Goal: Task Accomplishment & Management: Use online tool/utility

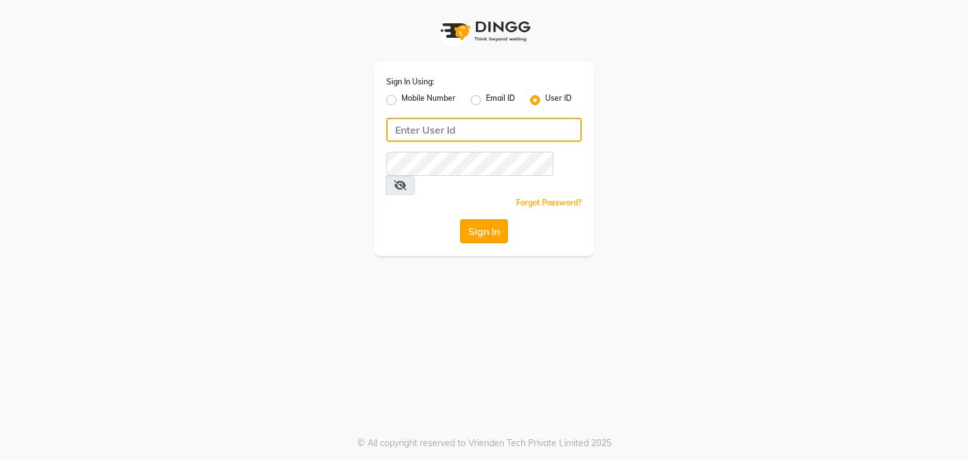
type input "shradzzzstudio"
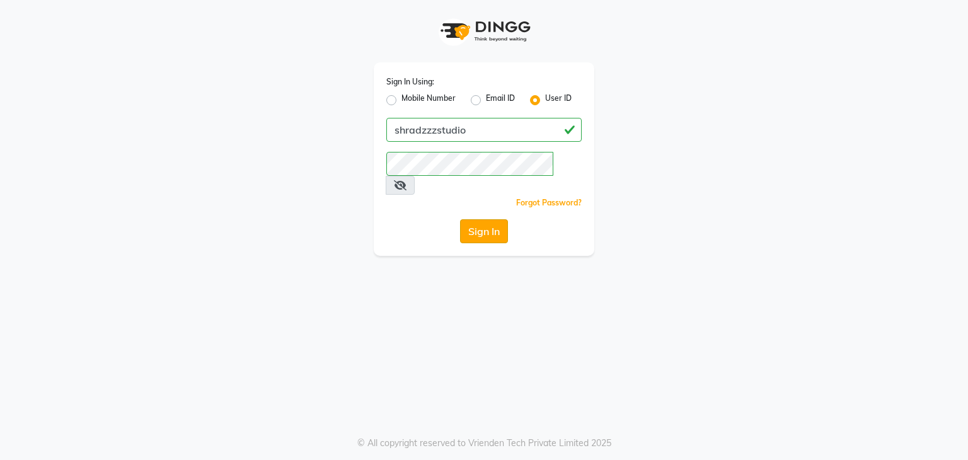
click at [492, 219] on button "Sign In" at bounding box center [484, 231] width 48 height 24
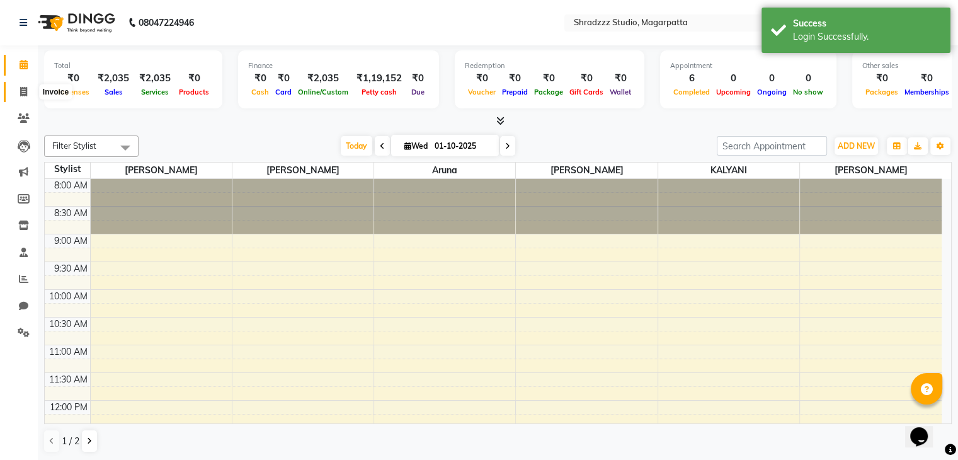
click at [26, 91] on icon at bounding box center [23, 91] width 7 height 9
select select "4544"
select select "service"
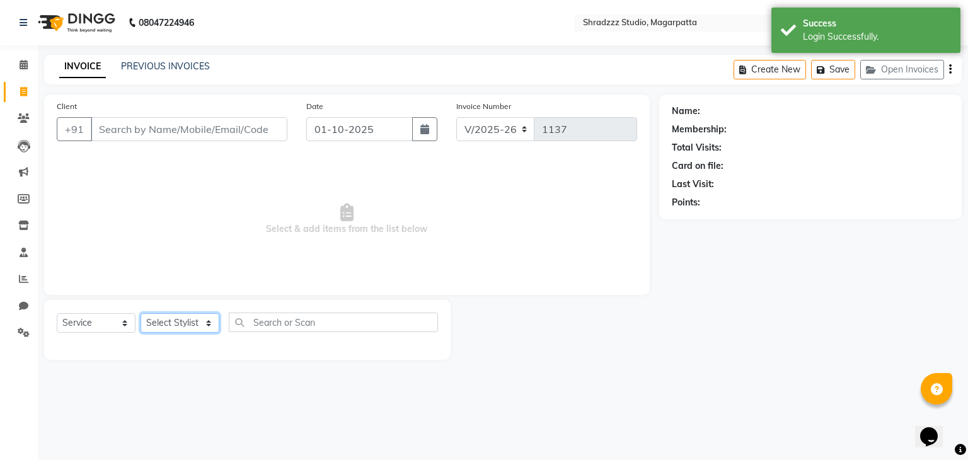
click at [189, 325] on select "Select Stylist [PERSON_NAME] Manager [MEDICAL_DATA][PERSON_NAME] Sameer [PERSON…" at bounding box center [180, 323] width 79 height 20
select select "64833"
click at [141, 314] on select "Select Stylist [PERSON_NAME] Manager [MEDICAL_DATA][PERSON_NAME] Sameer [PERSON…" at bounding box center [180, 323] width 79 height 20
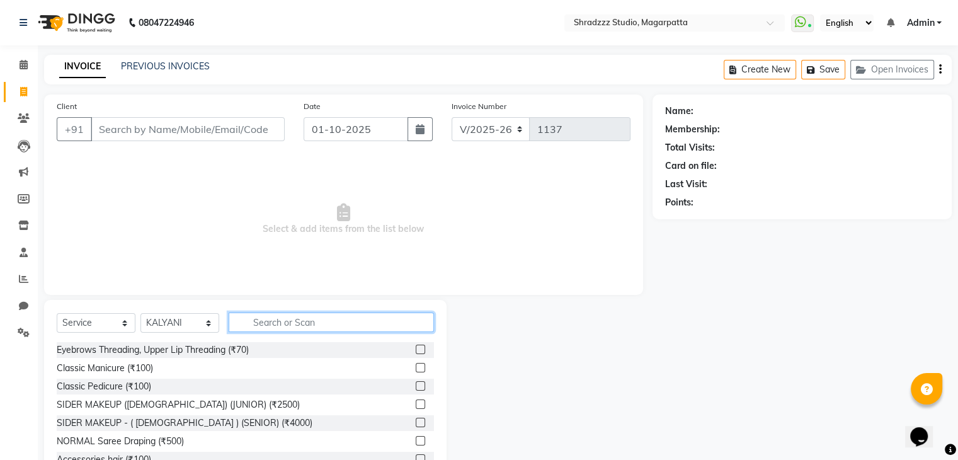
click at [289, 321] on input "text" at bounding box center [331, 323] width 205 height 20
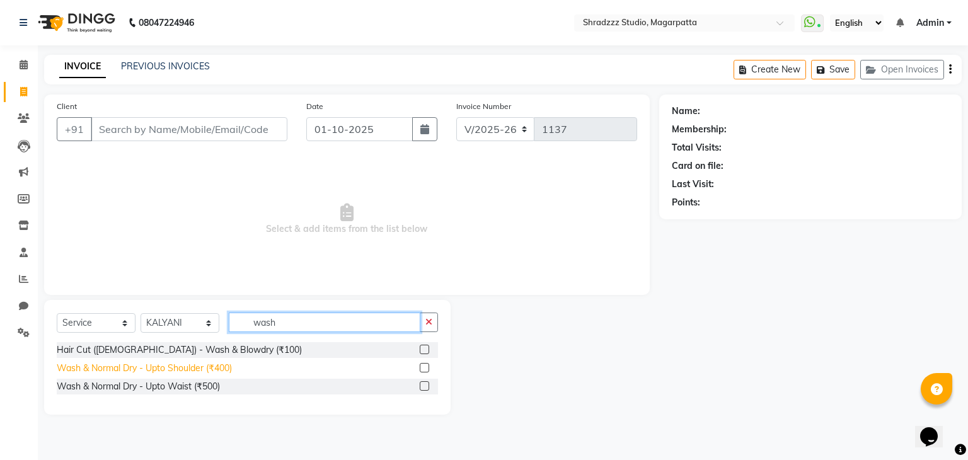
type input "wash"
click at [223, 372] on div "Wash & Normal Dry - Upto Shoulder (₹400)" at bounding box center [144, 368] width 175 height 13
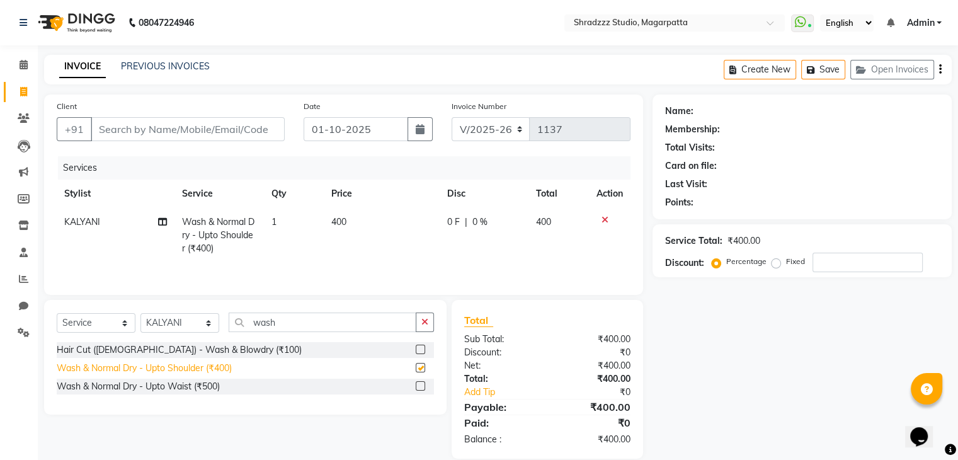
checkbox input "false"
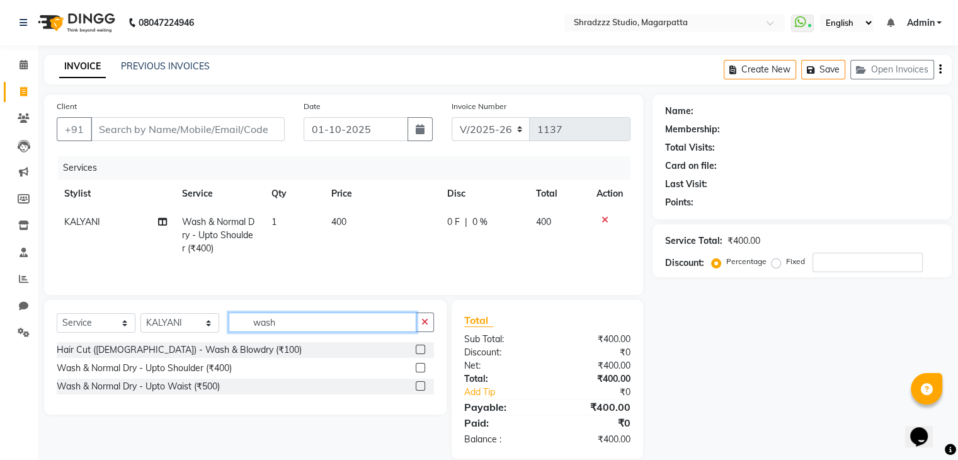
click at [301, 325] on input "wash" at bounding box center [323, 323] width 188 height 20
type input "w"
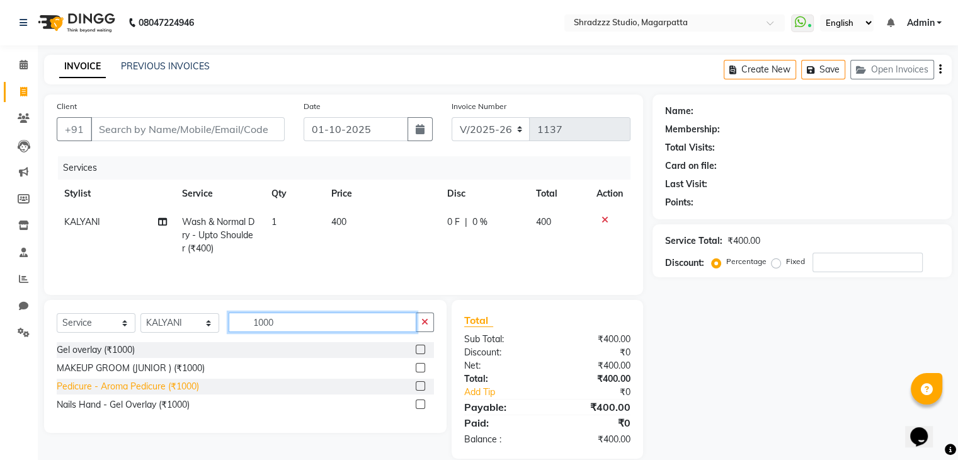
type input "1000"
click at [184, 387] on div "Pedicure - Aroma Pedicure (₹1000)" at bounding box center [128, 386] width 142 height 13
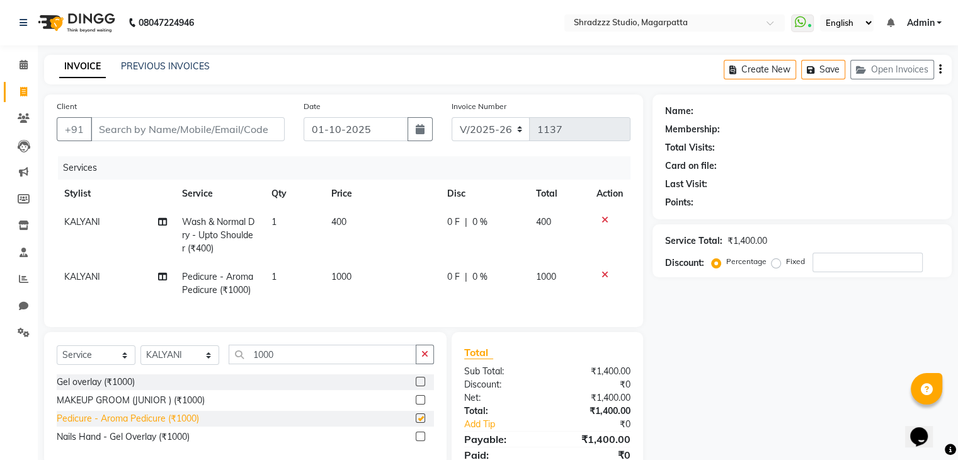
checkbox input "false"
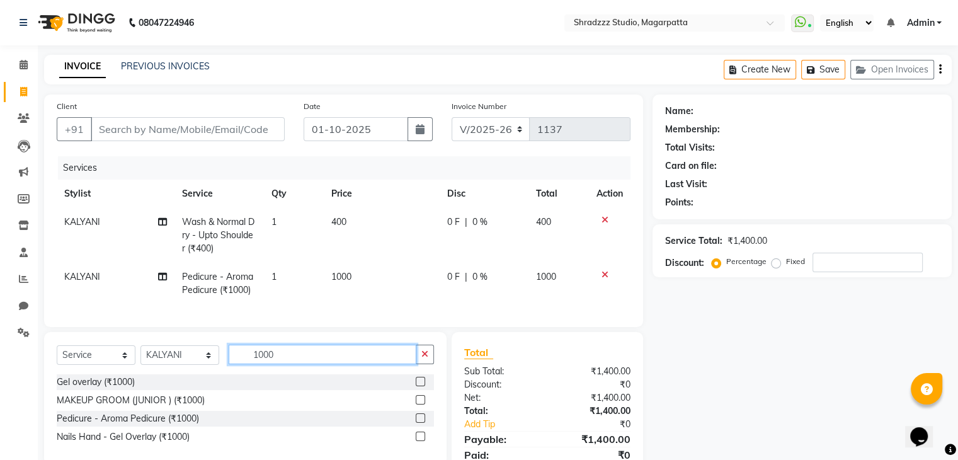
click at [285, 364] on input "1000" at bounding box center [323, 355] width 188 height 20
type input "1"
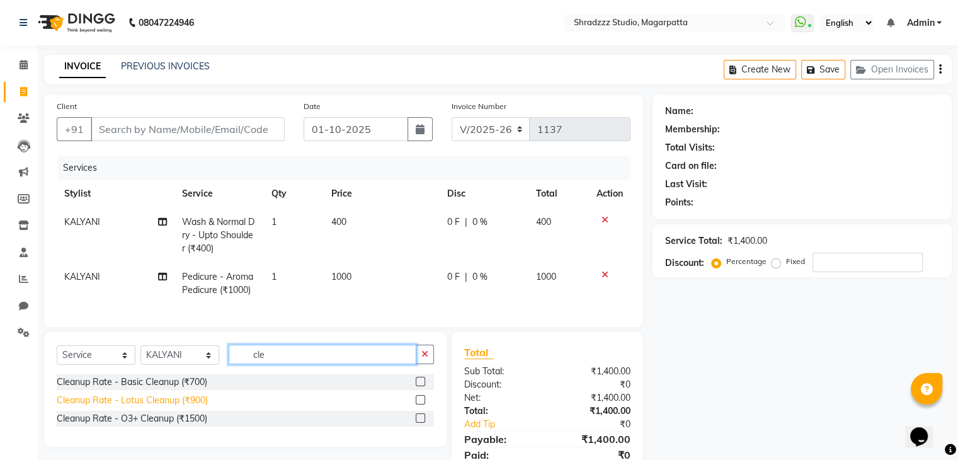
type input "cle"
click at [169, 407] on div "Cleanup Rate - Lotus Cleanup (₹900)" at bounding box center [132, 400] width 151 height 13
checkbox input "false"
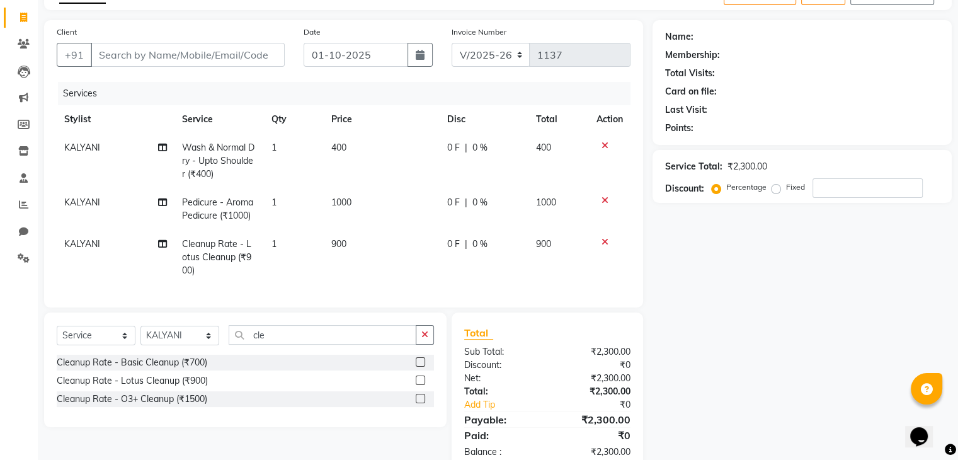
scroll to position [77, 0]
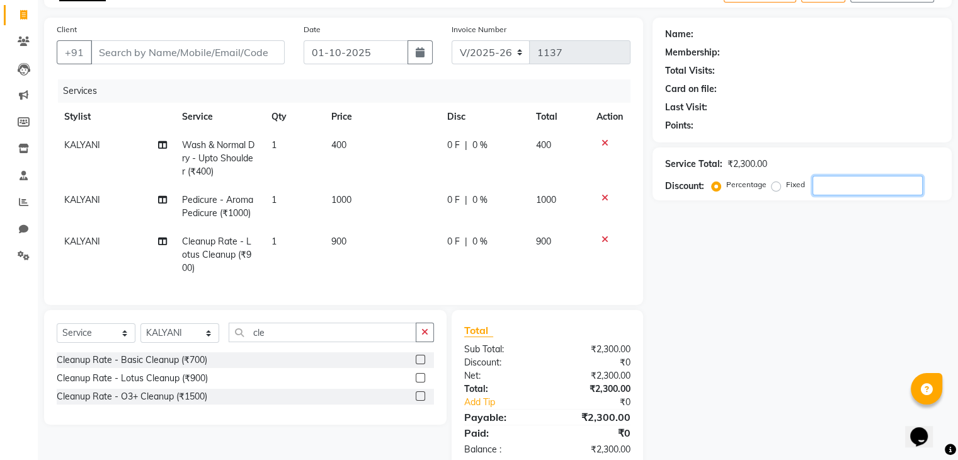
click at [846, 185] on input "number" at bounding box center [868, 186] width 110 height 20
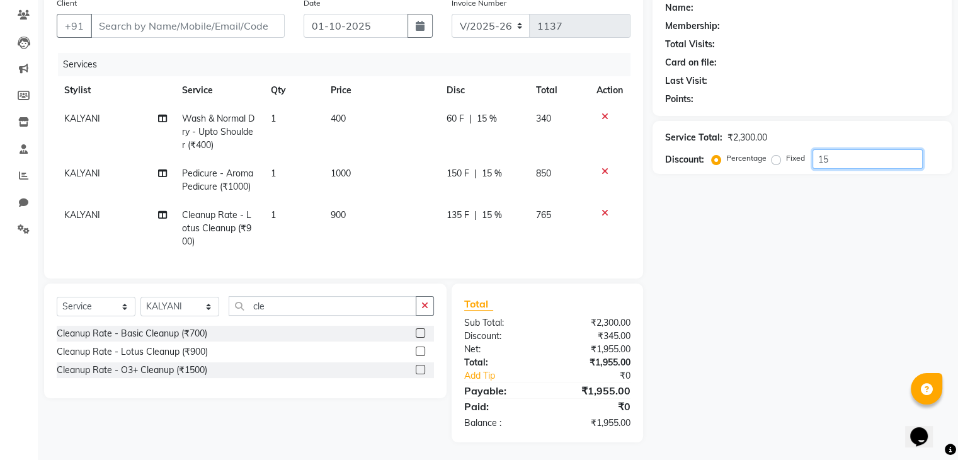
scroll to position [105, 0]
type input "15"
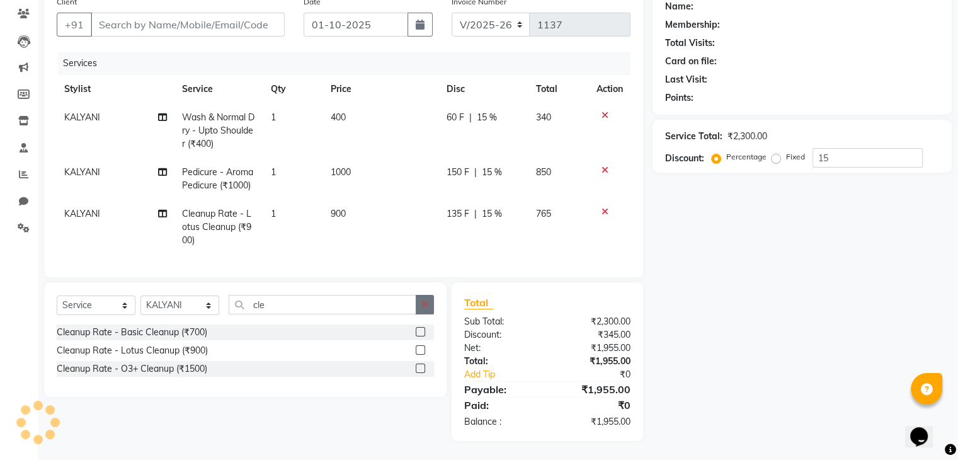
click at [429, 314] on button "button" at bounding box center [425, 305] width 18 height 20
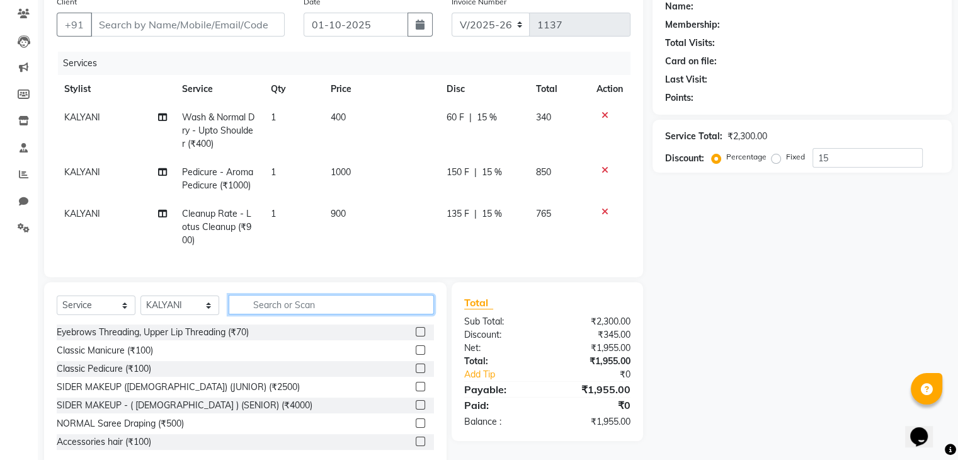
scroll to position [86, 0]
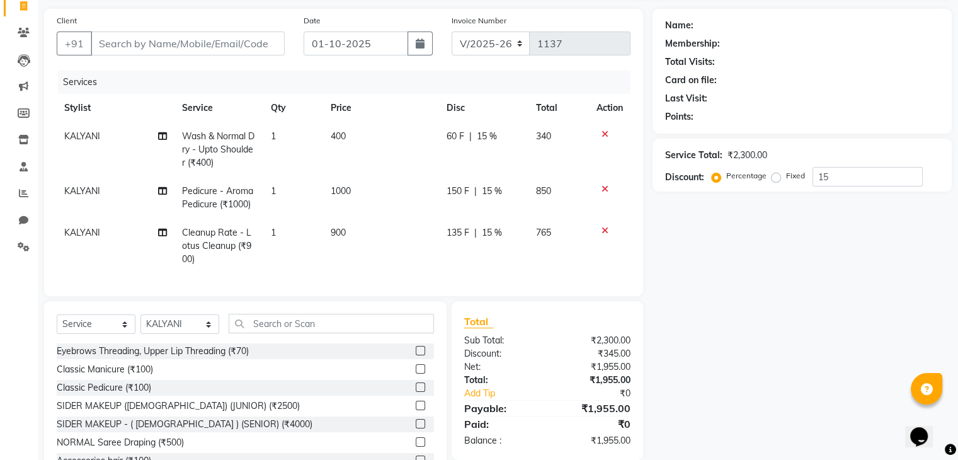
click at [95, 233] on span "KALYANI" at bounding box center [82, 232] width 36 height 11
select select "64833"
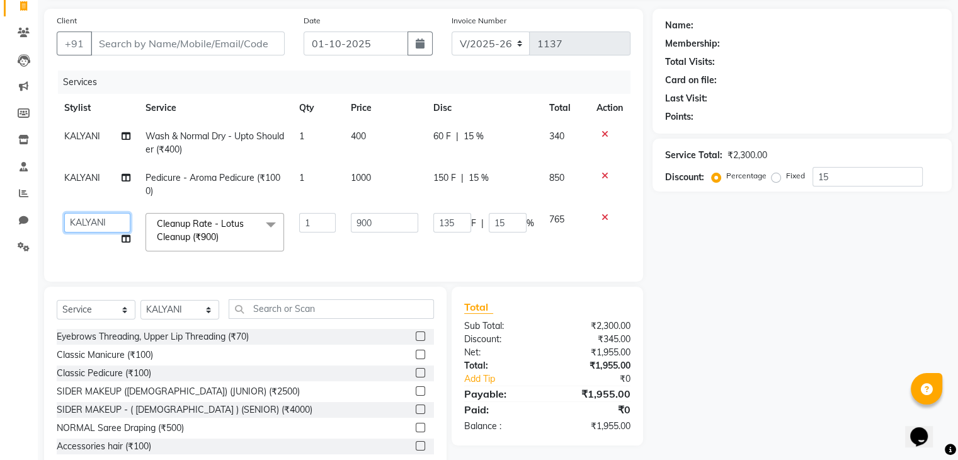
click at [96, 225] on select "[PERSON_NAME] Manager [MEDICAL_DATA][PERSON_NAME] Sameer [PERSON_NAME] [PERSON_…" at bounding box center [97, 223] width 66 height 20
click at [93, 219] on select "[PERSON_NAME] Manager [MEDICAL_DATA][PERSON_NAME] Sameer [PERSON_NAME] [PERSON_…" at bounding box center [97, 223] width 66 height 20
click at [93, 135] on span "KALYANI" at bounding box center [82, 135] width 36 height 11
select select "64833"
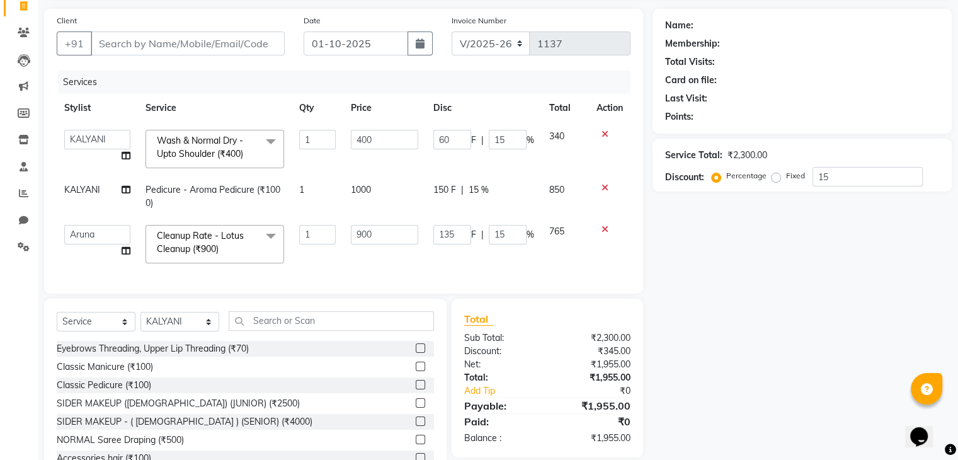
click at [93, 135] on select "[PERSON_NAME] Manager [MEDICAL_DATA][PERSON_NAME] Sameer [PERSON_NAME] [PERSON_…" at bounding box center [97, 140] width 66 height 20
select select "26213"
click at [174, 49] on input "Client" at bounding box center [188, 44] width 194 height 24
type input "j"
type input "0"
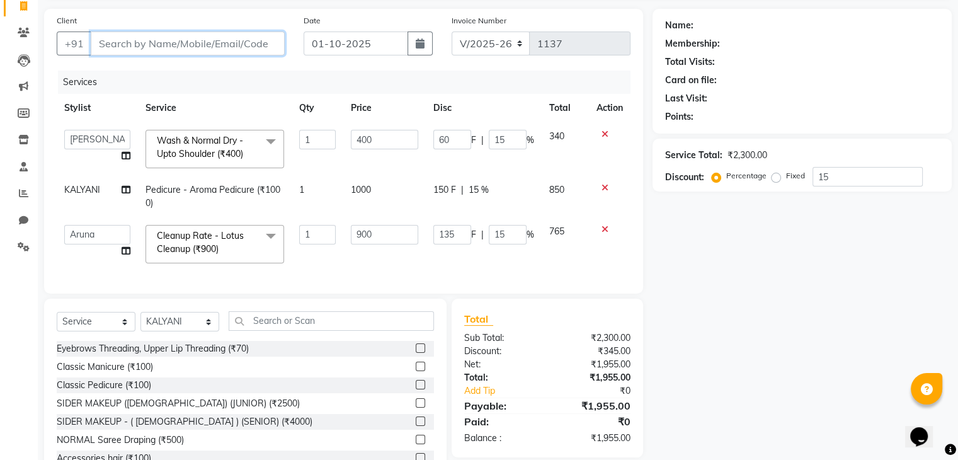
type input "0"
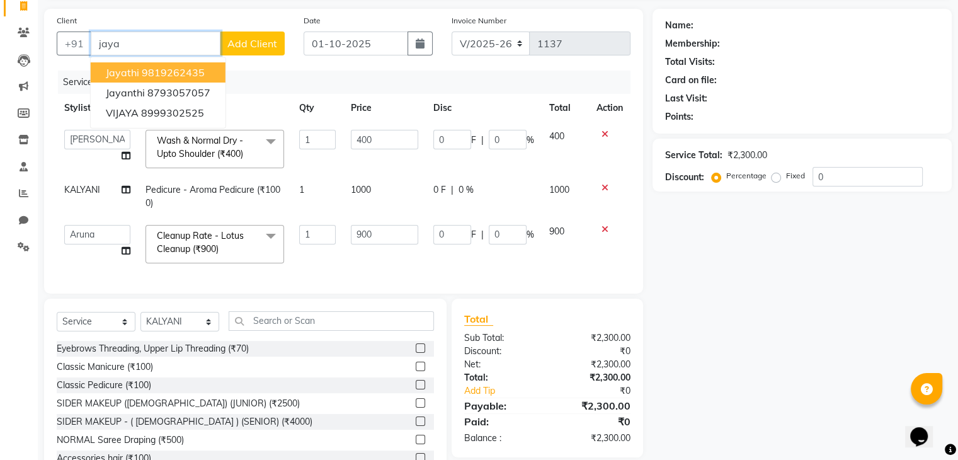
click at [167, 71] on ngb-highlight "9819262435" at bounding box center [173, 72] width 63 height 13
type input "9819262435"
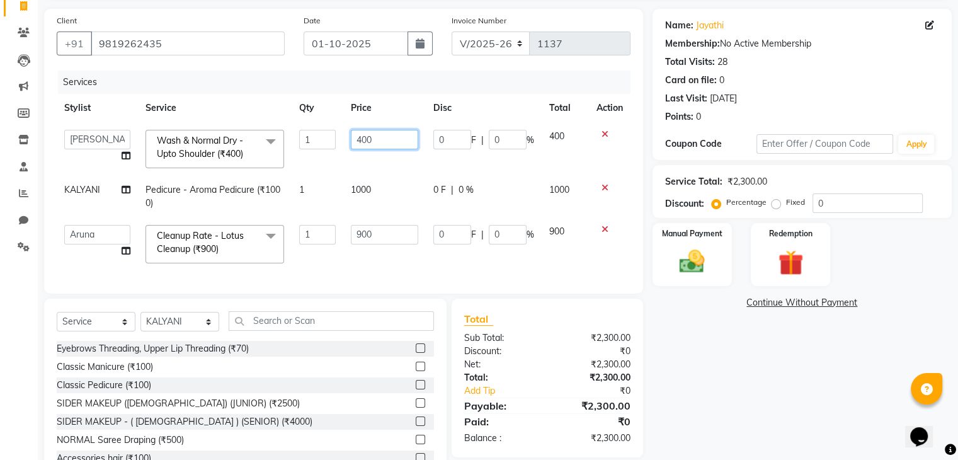
click at [362, 141] on input "400" at bounding box center [384, 140] width 67 height 20
click at [384, 229] on input "900" at bounding box center [384, 235] width 67 height 20
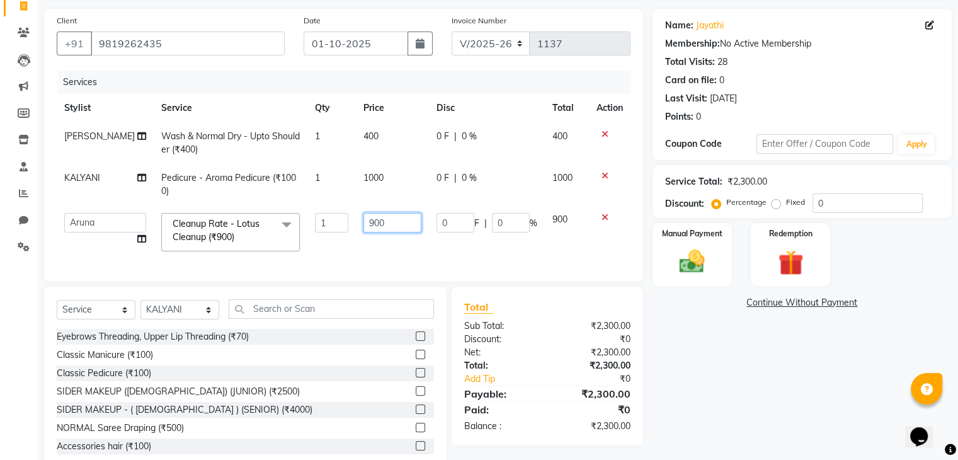
click at [384, 229] on input "900" at bounding box center [393, 223] width 58 height 20
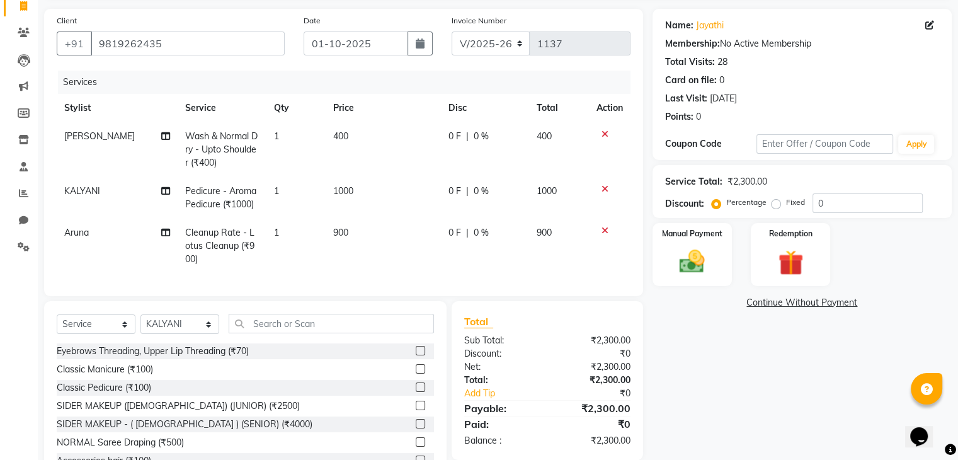
click at [693, 322] on div "Name: [PERSON_NAME] Membership: No Active Membership Total Visits: 28 Card on f…" at bounding box center [807, 248] width 309 height 478
click at [827, 205] on input "0" at bounding box center [868, 203] width 110 height 20
type input "15"
click at [683, 273] on img at bounding box center [692, 262] width 42 height 30
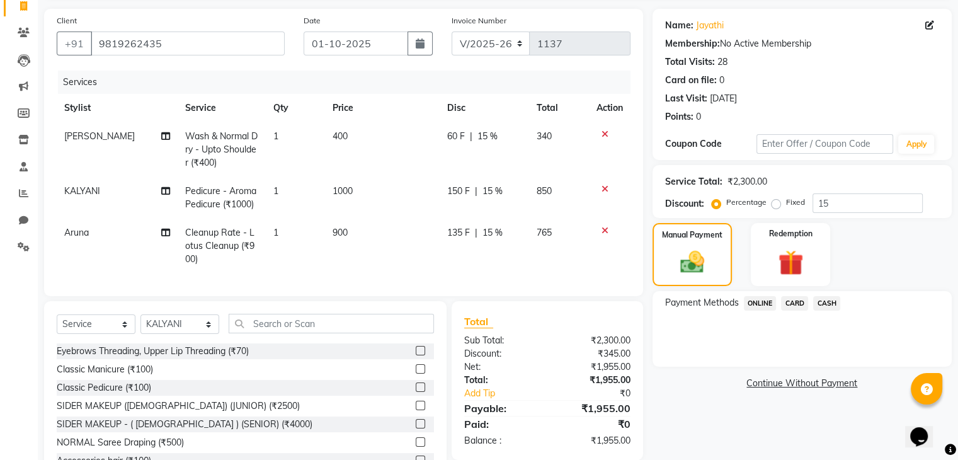
click at [755, 304] on span "ONLINE" at bounding box center [760, 303] width 33 height 14
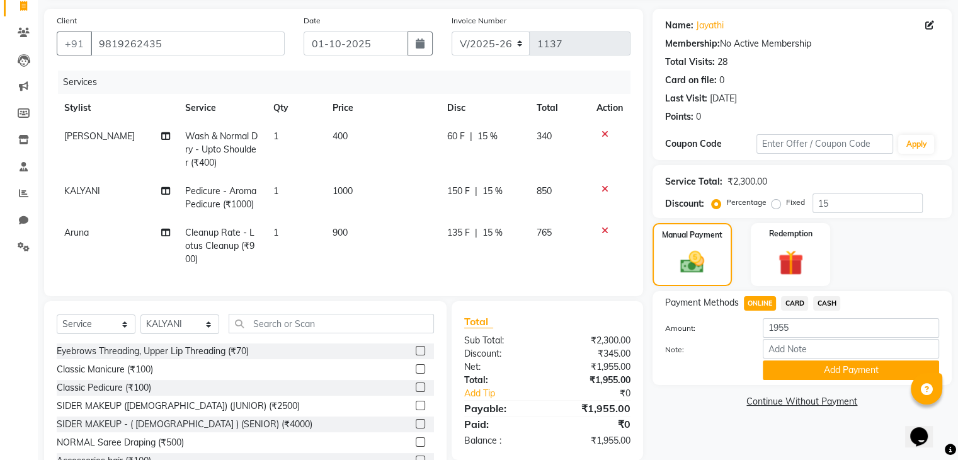
scroll to position [142, 0]
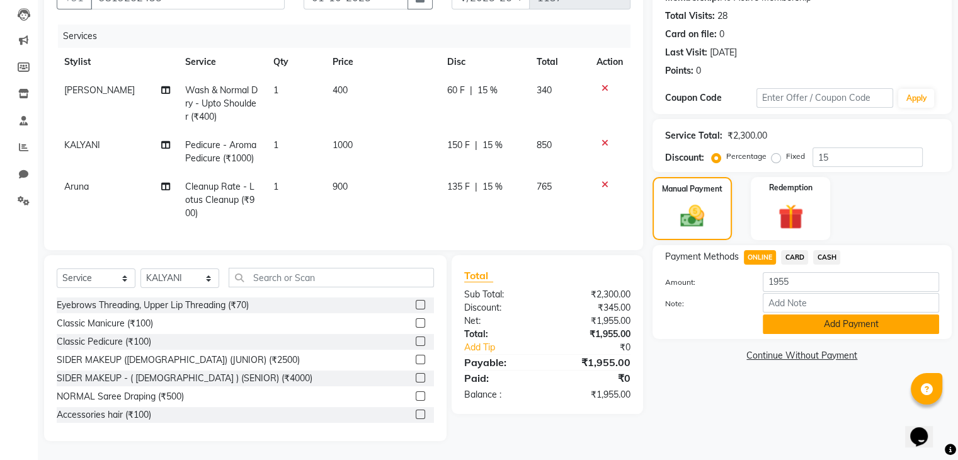
click at [776, 318] on button "Add Payment" at bounding box center [851, 324] width 176 height 20
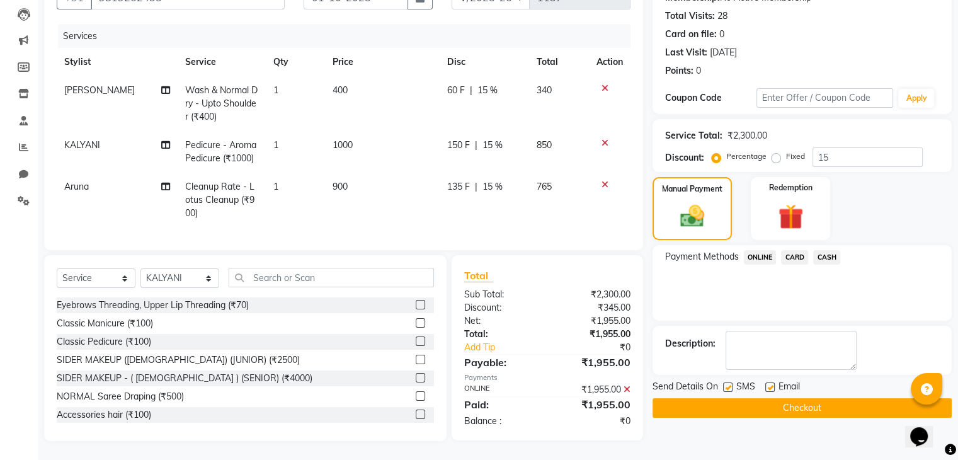
click at [744, 399] on button "Checkout" at bounding box center [802, 408] width 299 height 20
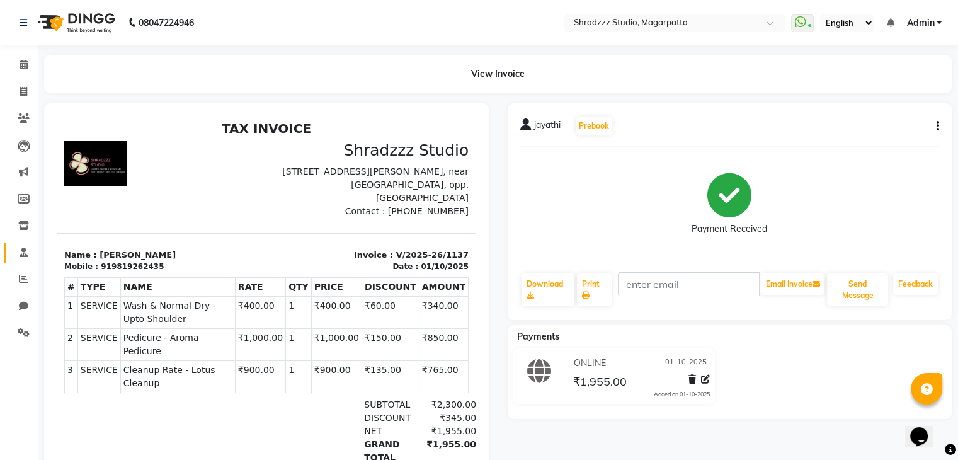
click at [5, 245] on link "Staff" at bounding box center [19, 253] width 30 height 21
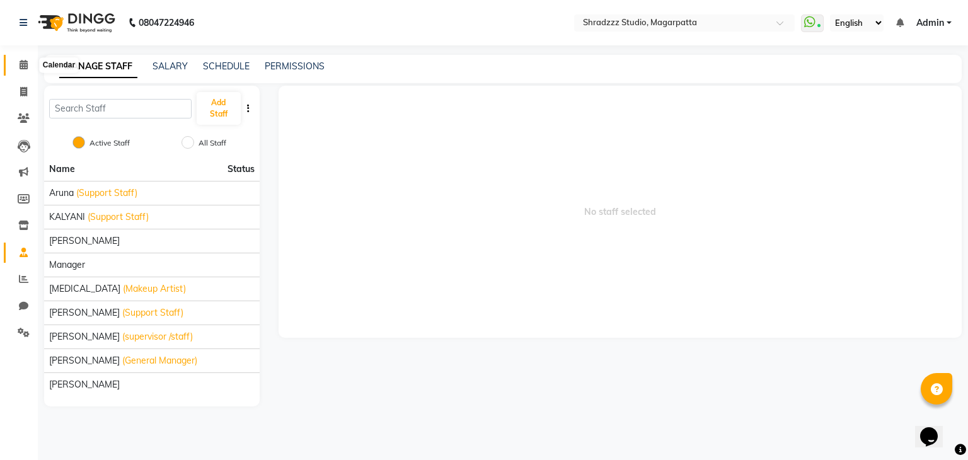
click at [28, 64] on span at bounding box center [24, 65] width 22 height 14
